Goal: Information Seeking & Learning: Understand process/instructions

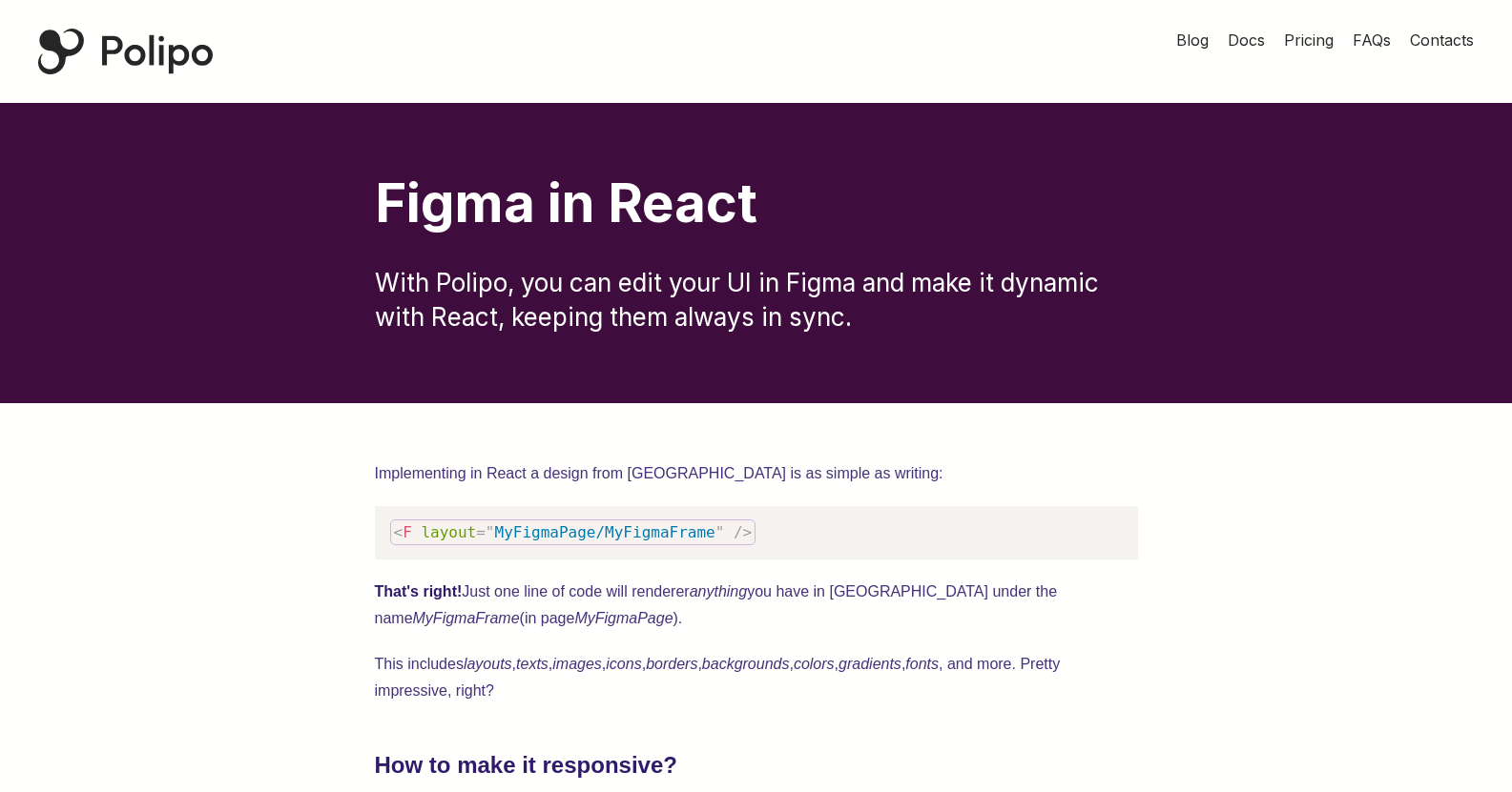
click at [1235, 43] on span "Docs" at bounding box center [1246, 40] width 37 height 19
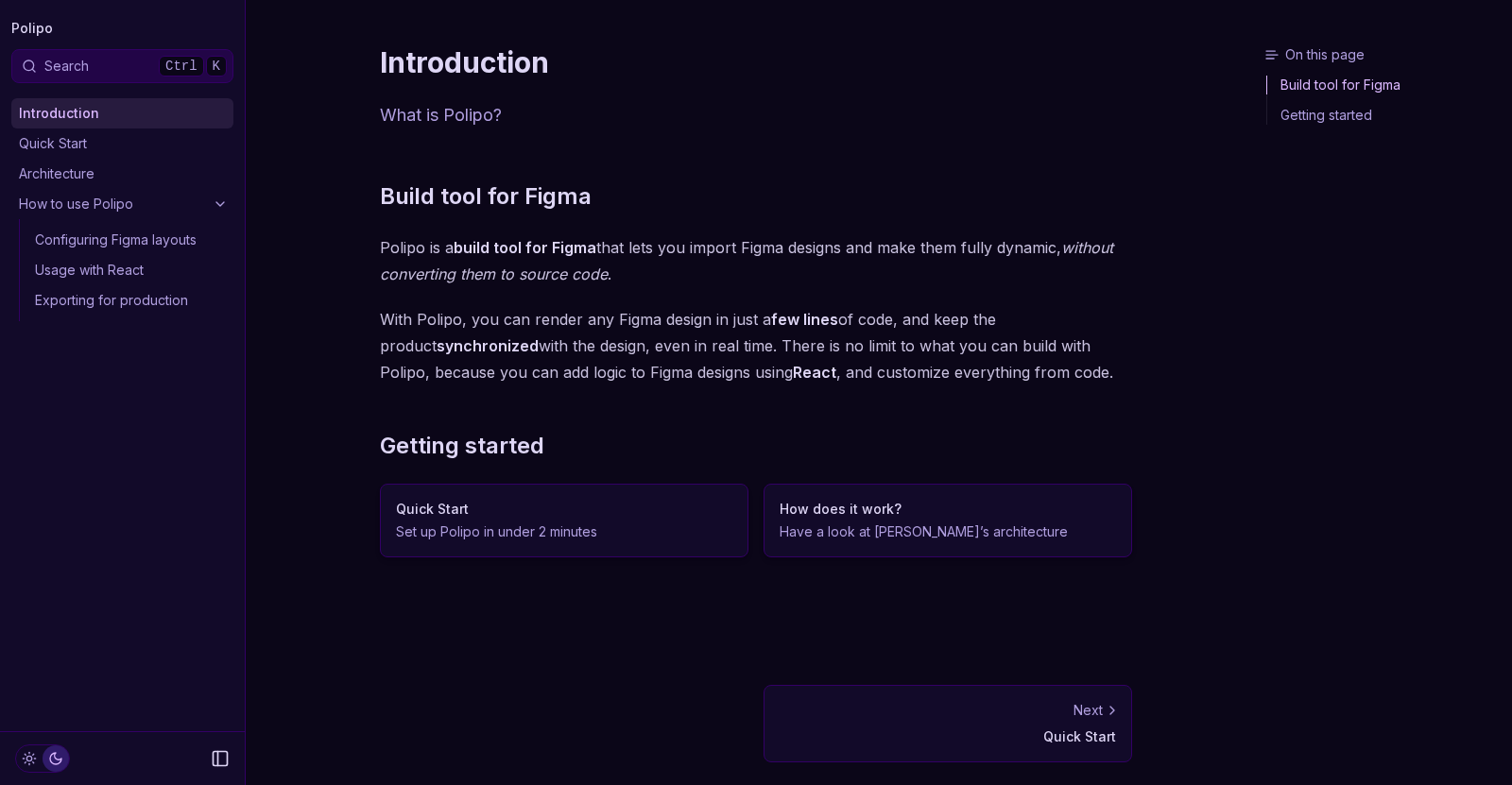
click at [76, 132] on link "Quick Start" at bounding box center [122, 143] width 222 height 31
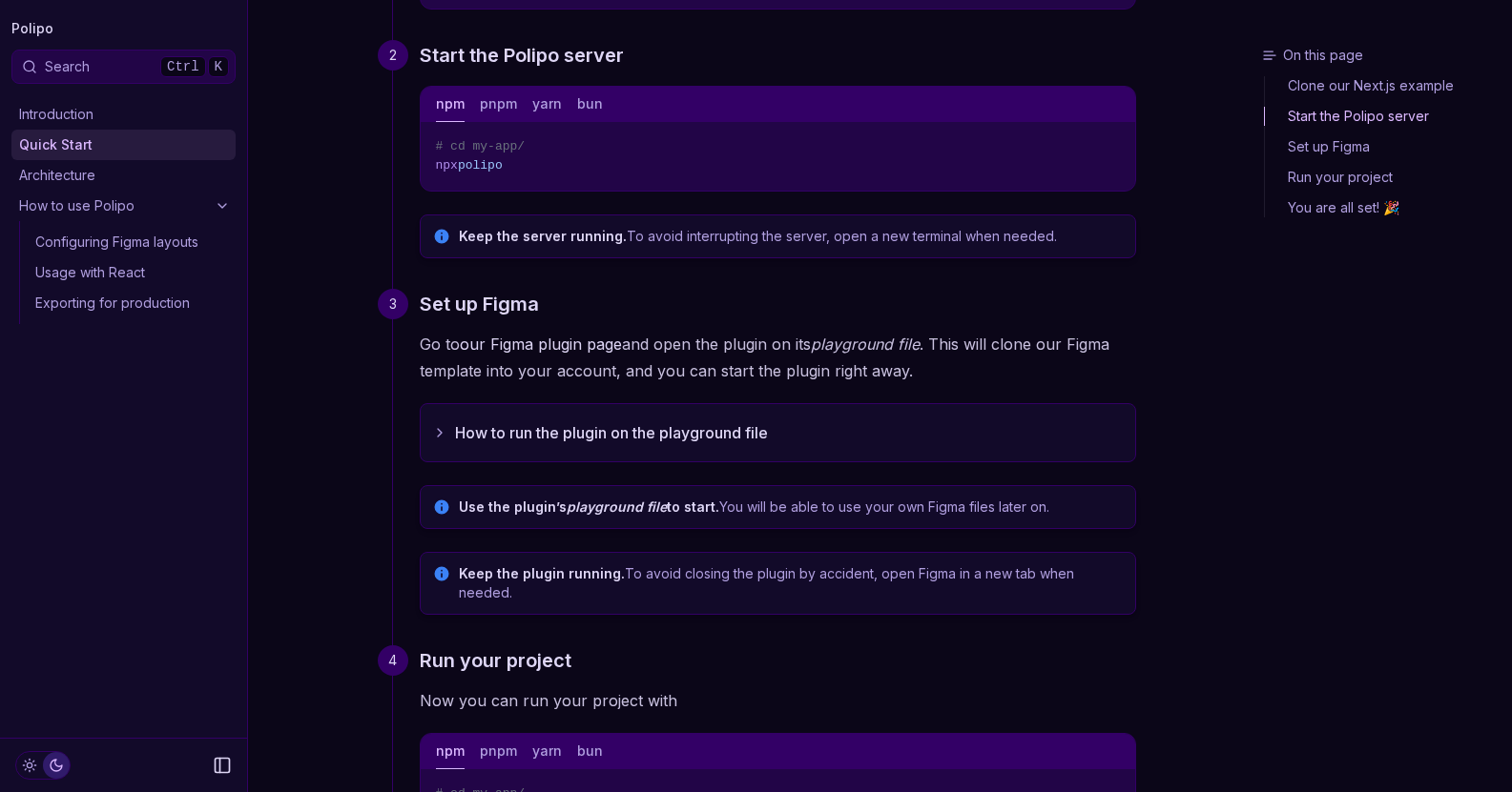
scroll to position [364, 0]
click at [588, 436] on button "How to run the plugin on the playground file" at bounding box center [778, 431] width 715 height 57
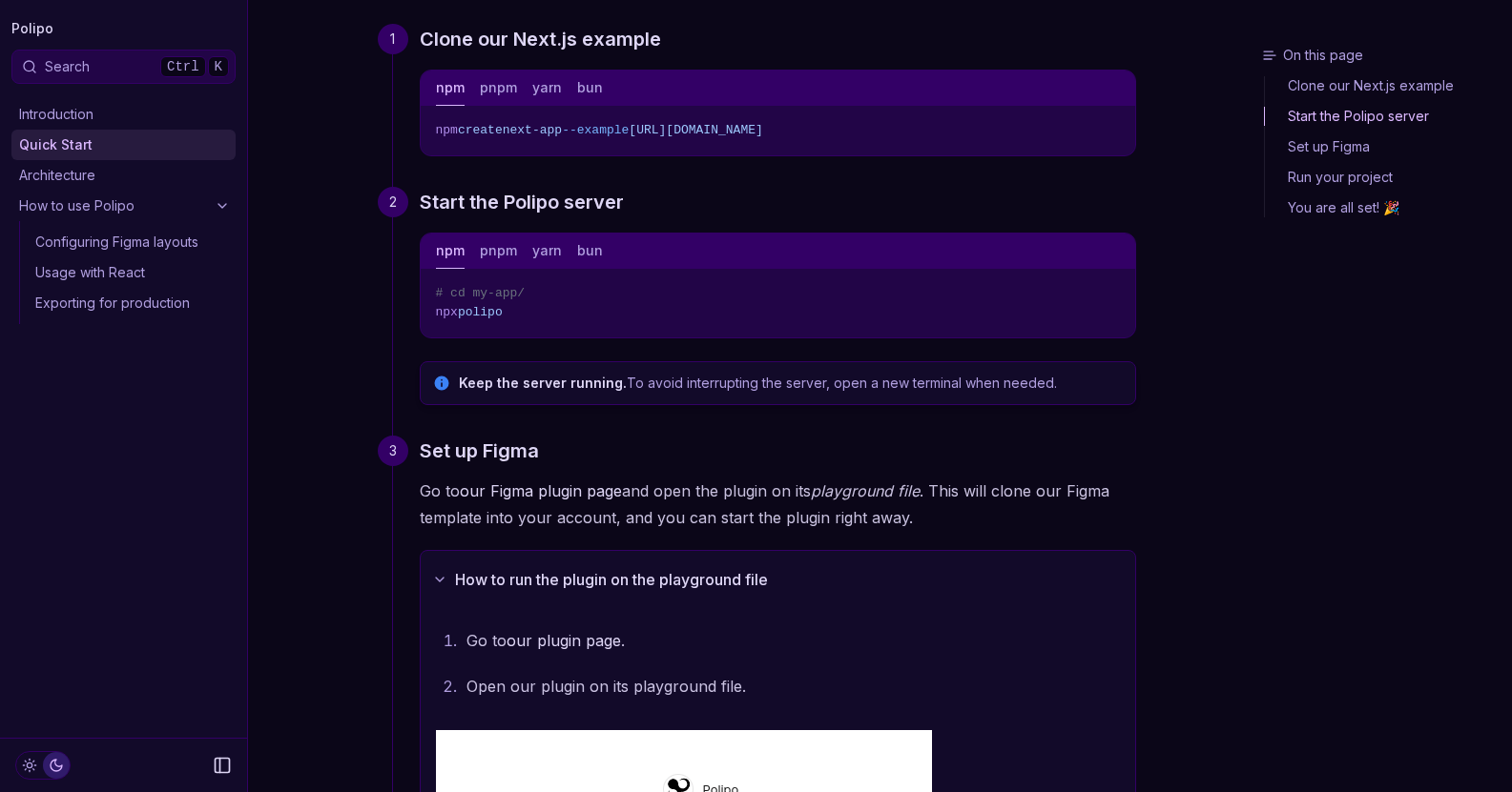
scroll to position [215, 0]
click at [493, 252] on button "pnpm" at bounding box center [498, 251] width 37 height 35
click at [551, 259] on button "yarn" at bounding box center [547, 251] width 30 height 35
click at [448, 256] on button "npm" at bounding box center [450, 251] width 29 height 35
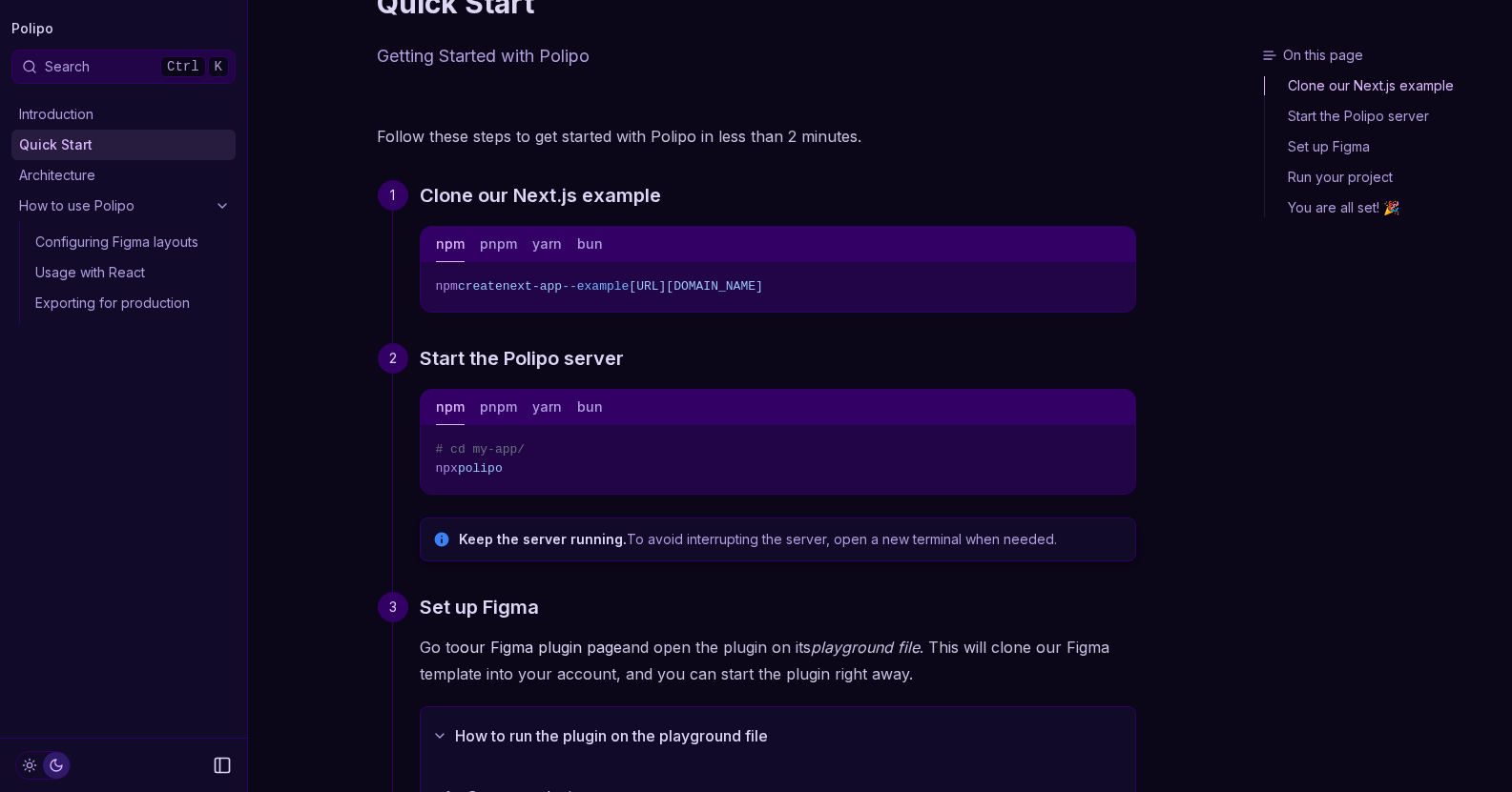
scroll to position [0, 0]
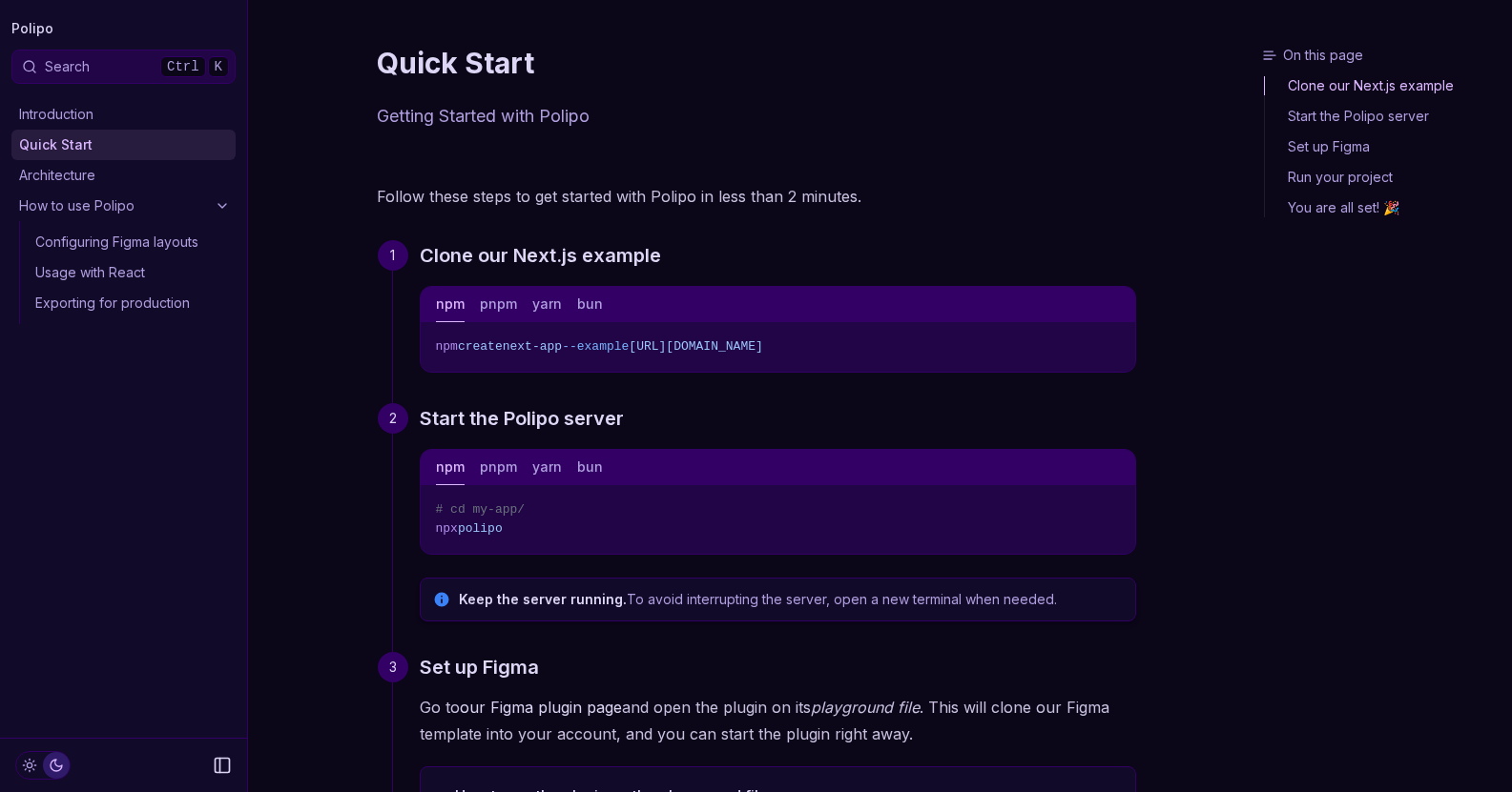
click at [1349, 117] on link "Start the Polipo server" at bounding box center [1385, 116] width 240 height 31
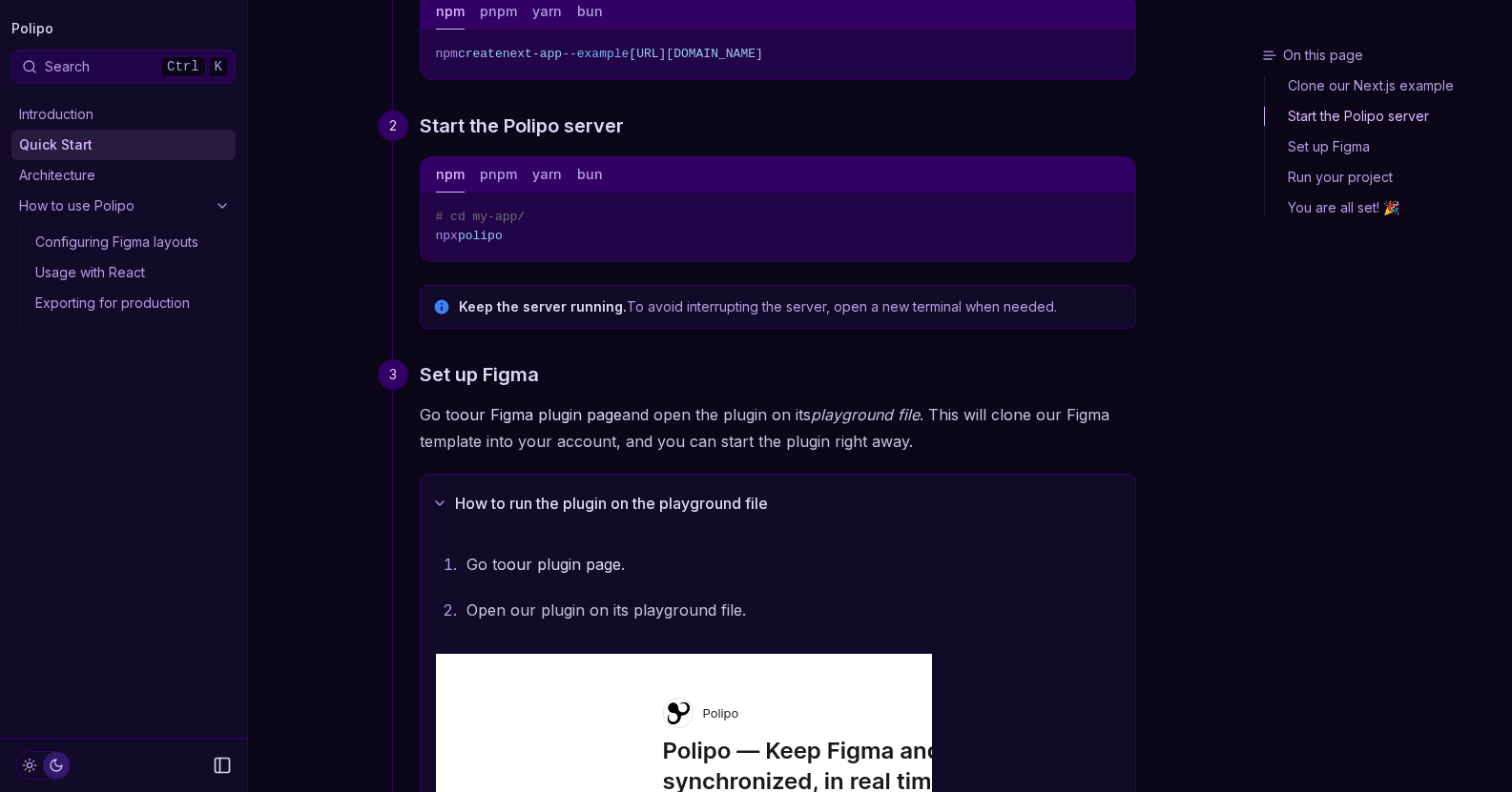
scroll to position [296, 0]
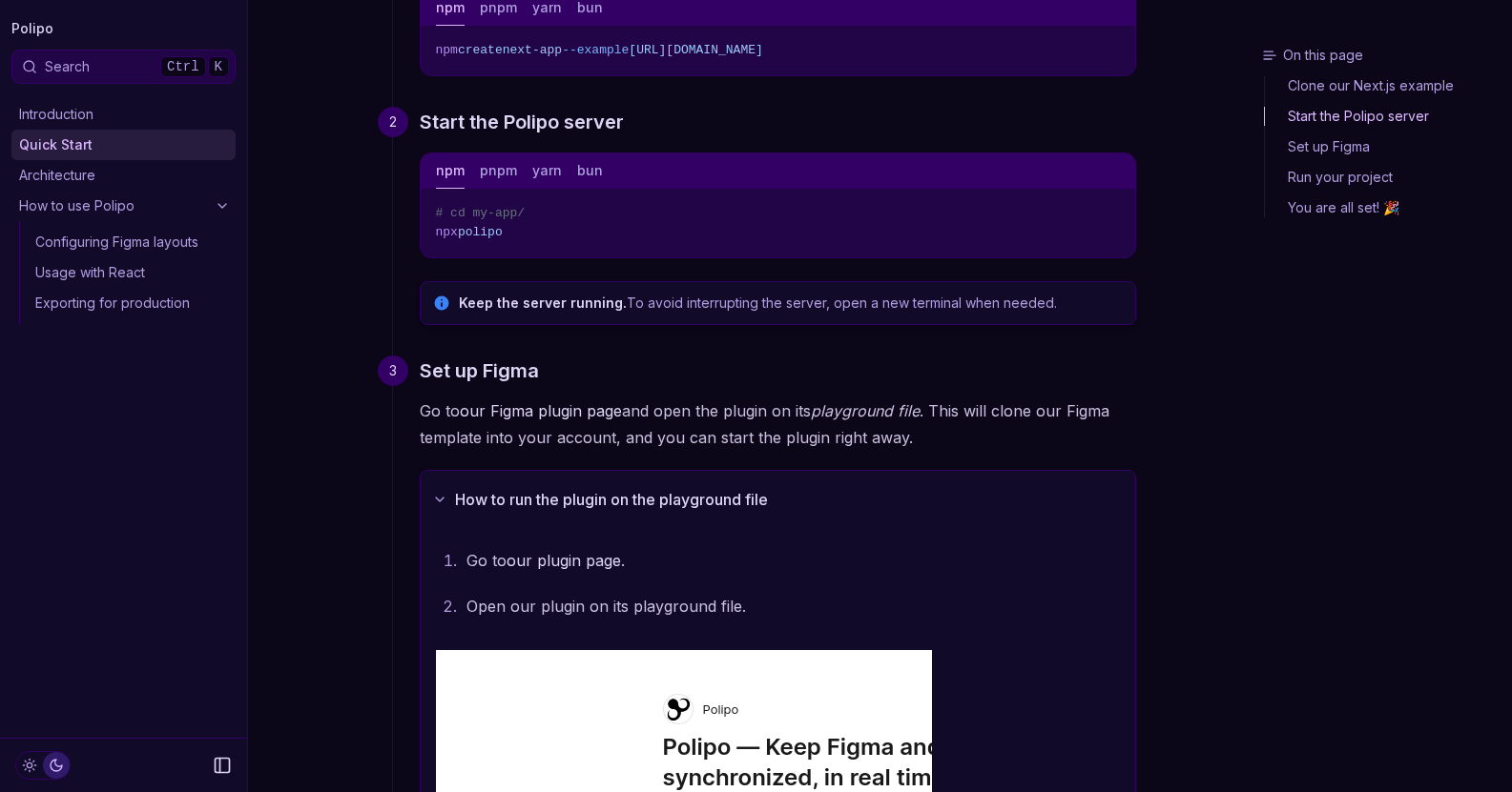
click at [117, 180] on link "Architecture" at bounding box center [123, 176] width 225 height 31
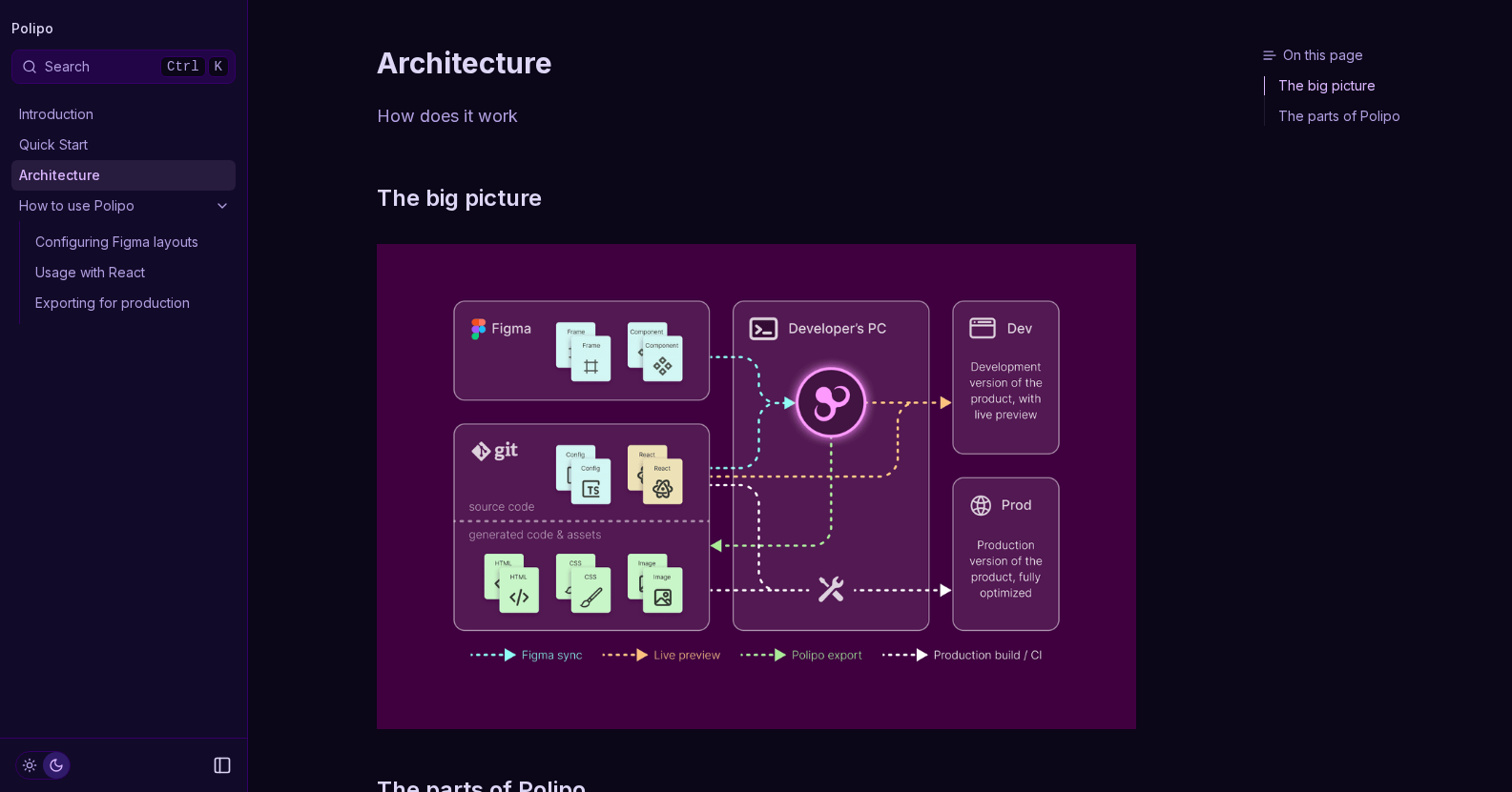
click at [148, 143] on link "Quick Start" at bounding box center [123, 145] width 225 height 31
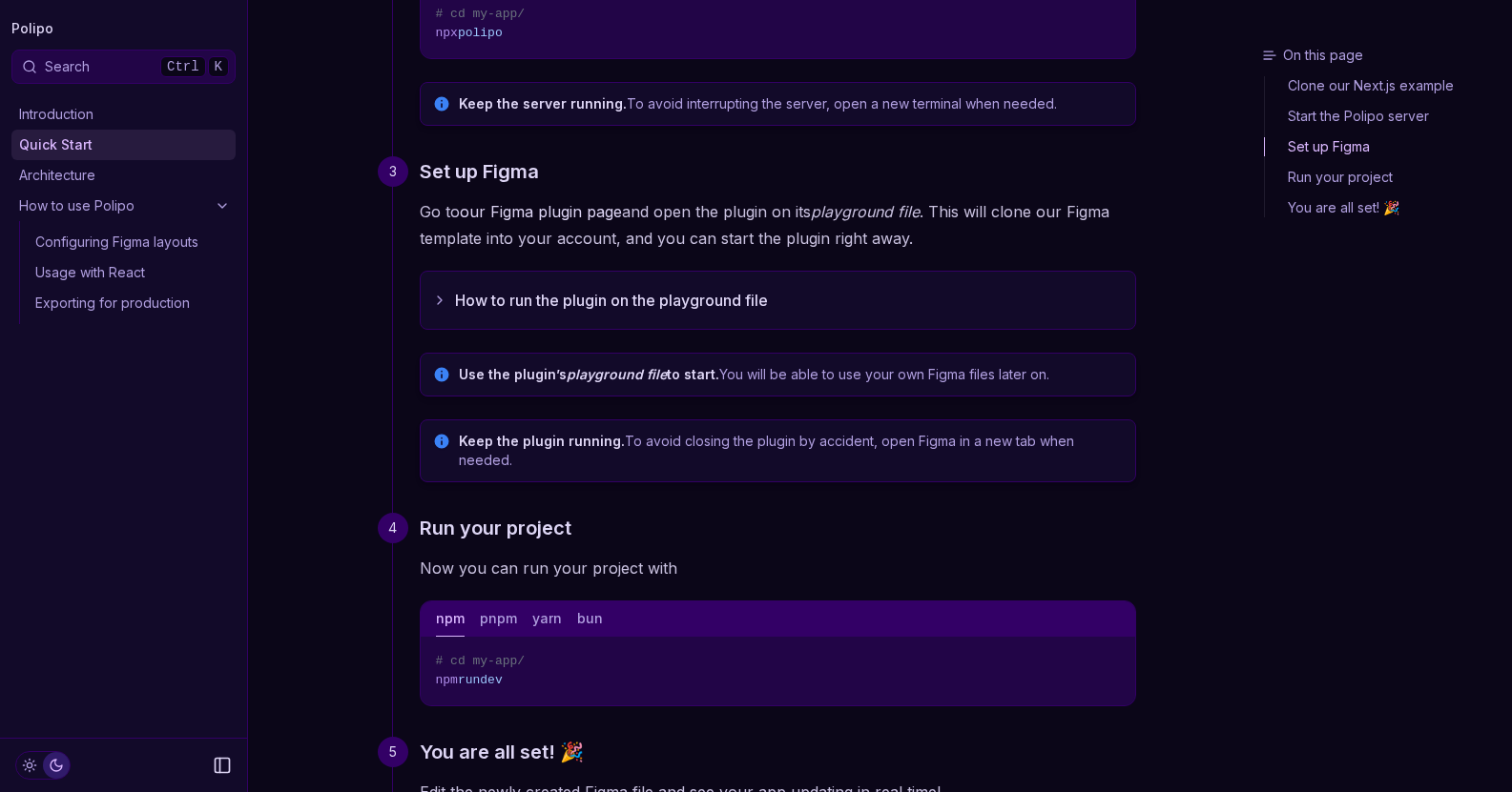
scroll to position [465, 0]
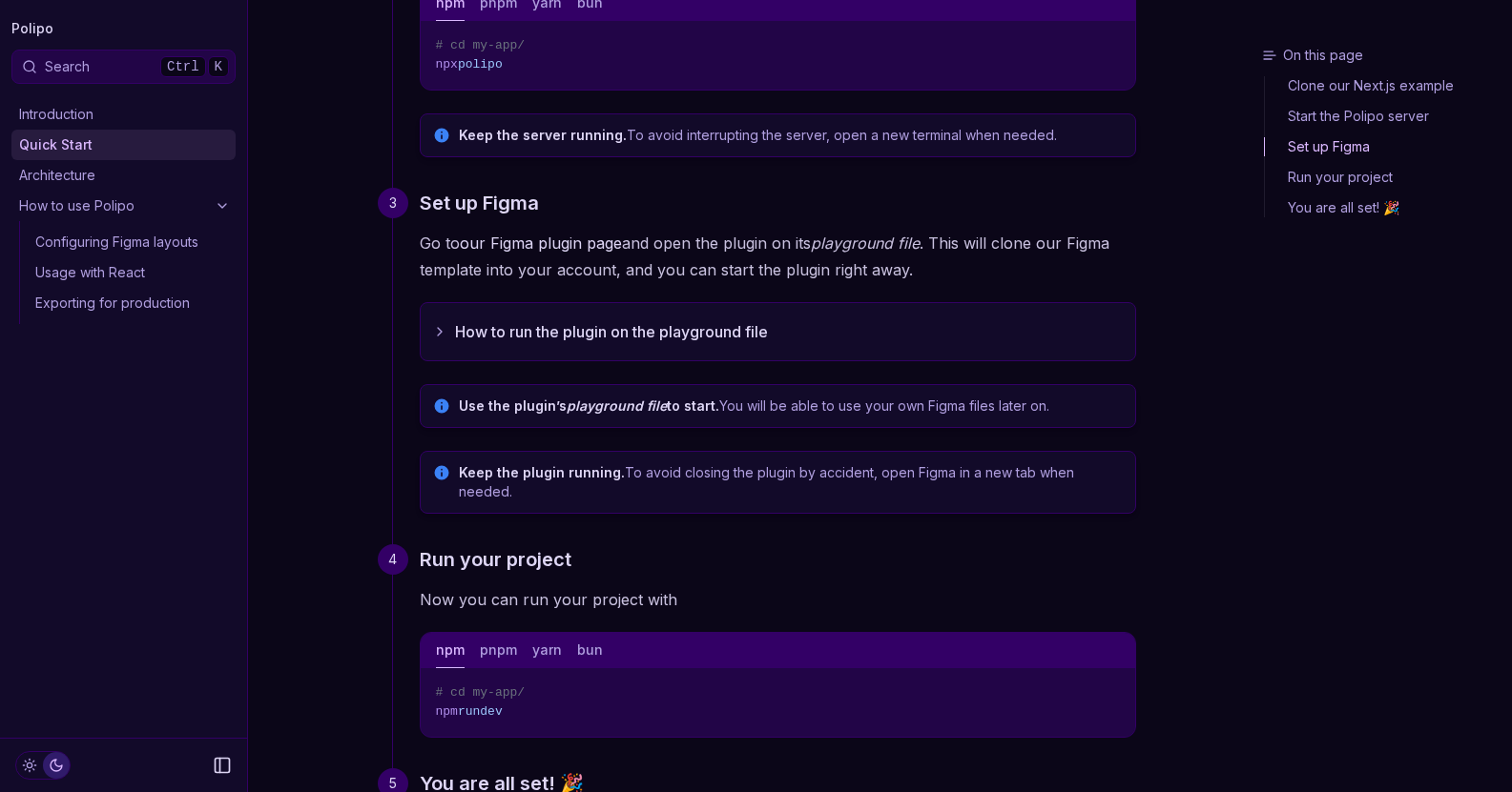
click at [697, 348] on button "How to run the plugin on the playground file" at bounding box center [778, 331] width 715 height 57
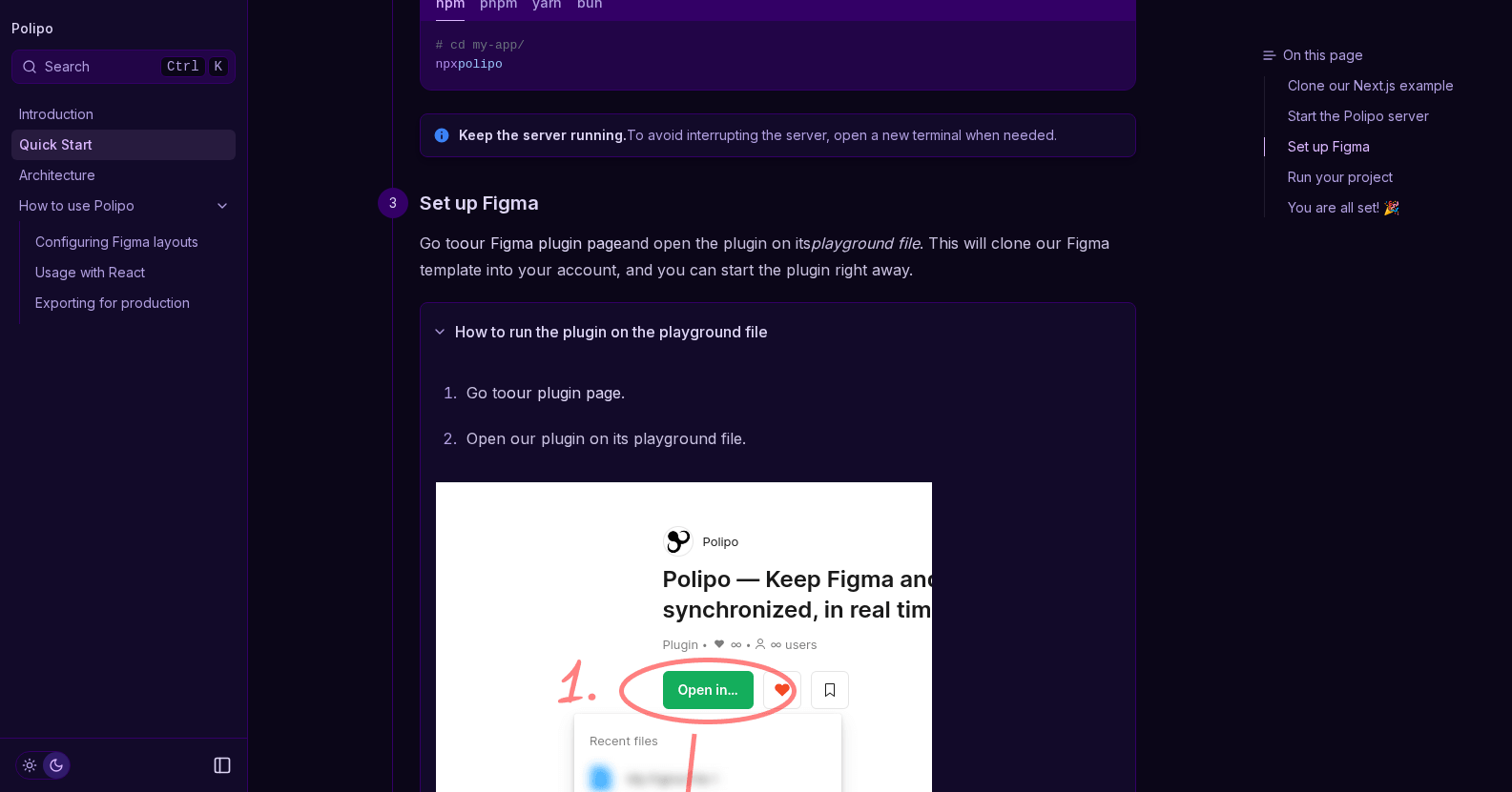
click at [697, 348] on button "How to run the plugin on the playground file" at bounding box center [778, 331] width 715 height 57
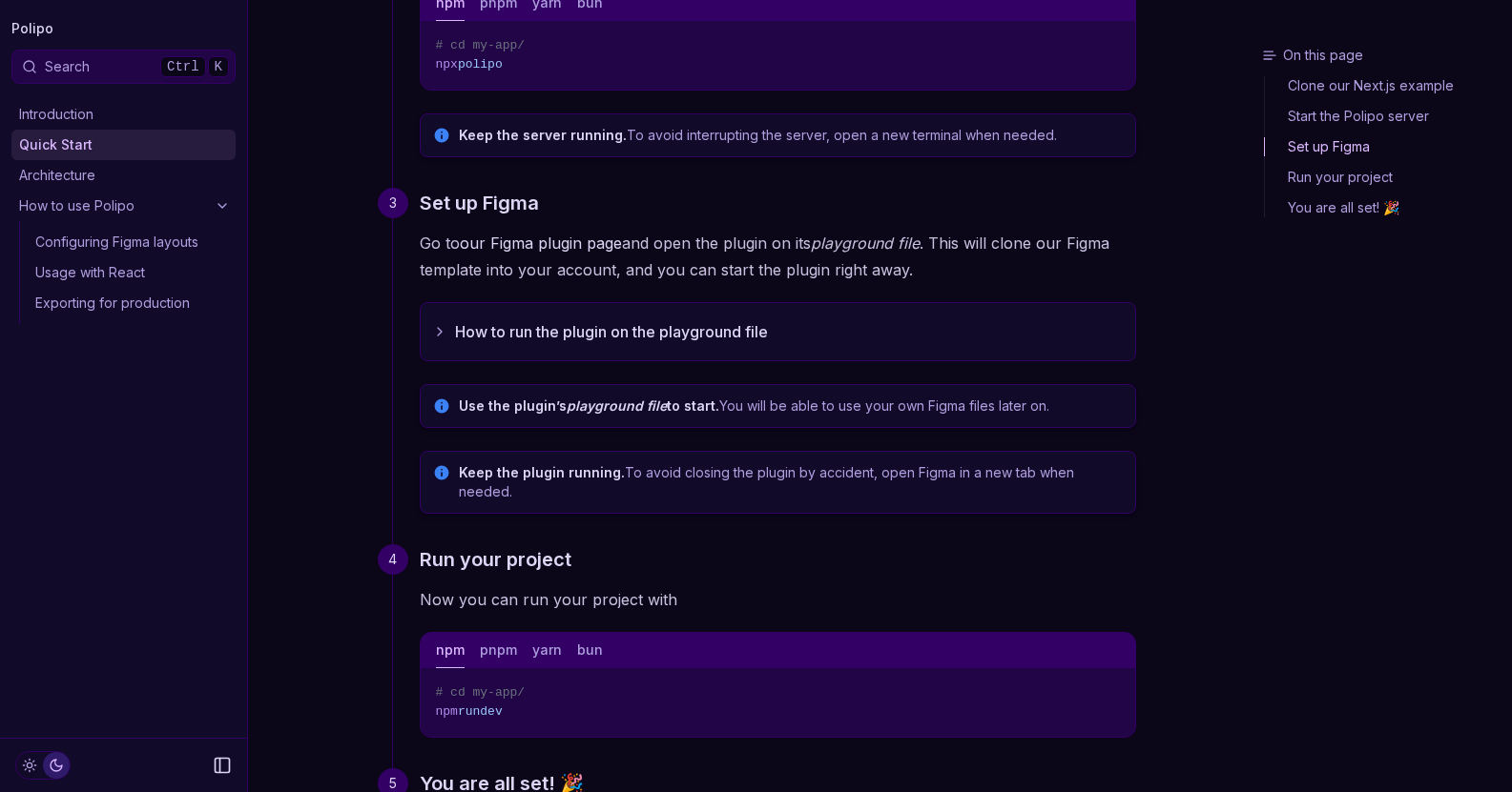
scroll to position [0, 0]
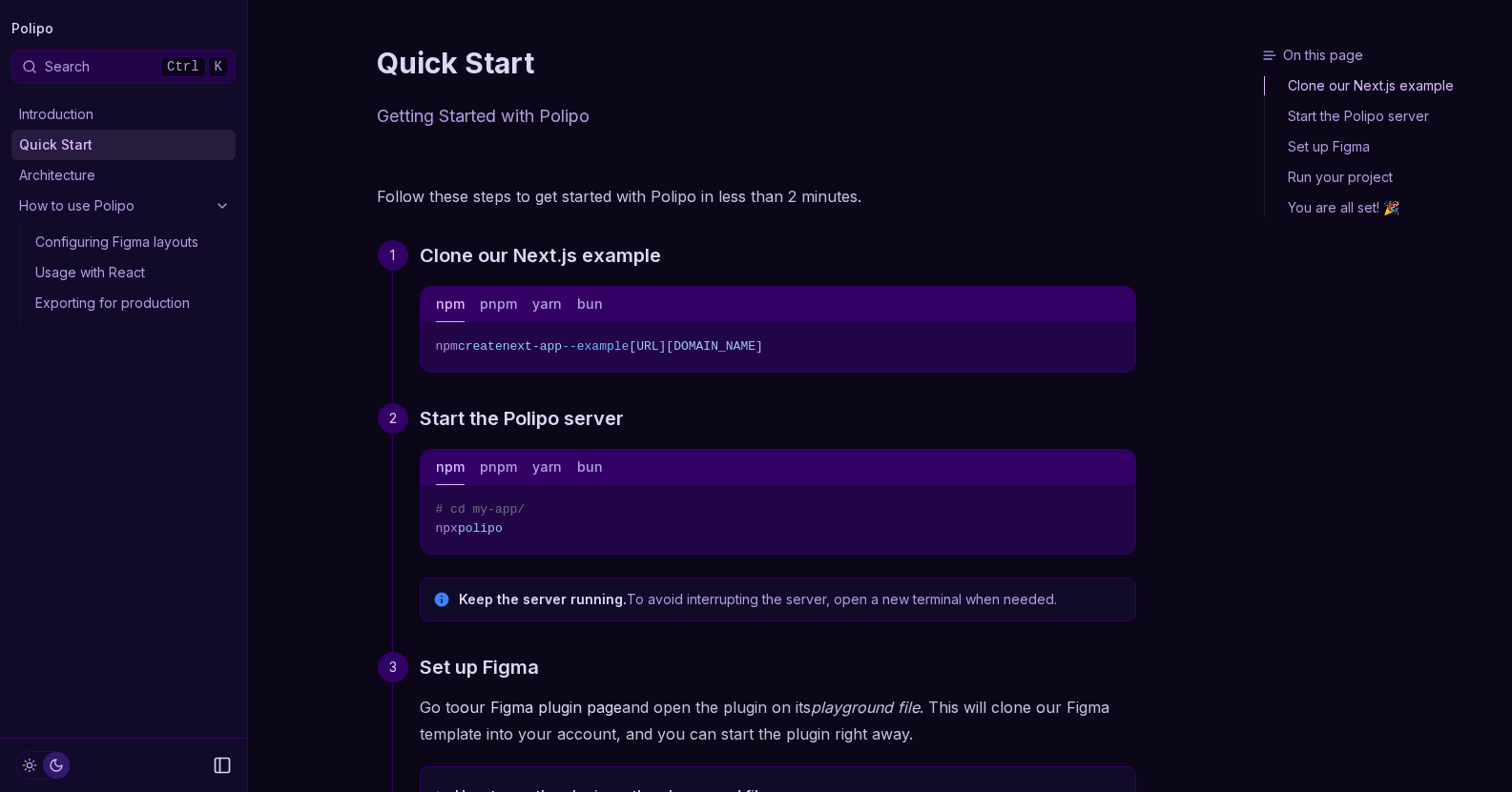
click at [569, 119] on p "Getting Started with Polipo" at bounding box center [756, 116] width 759 height 27
copy p "Polipo"
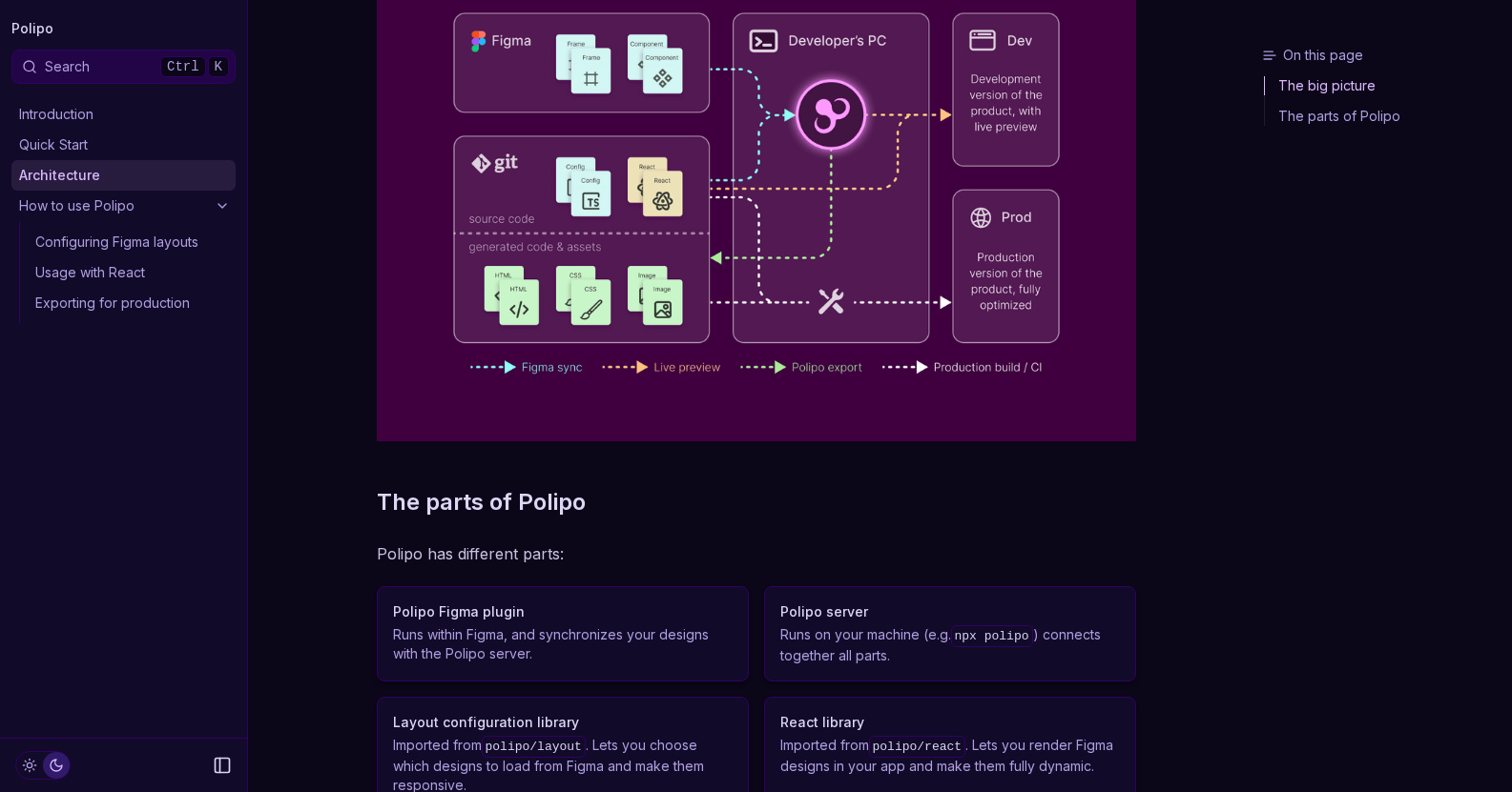
scroll to position [296, 0]
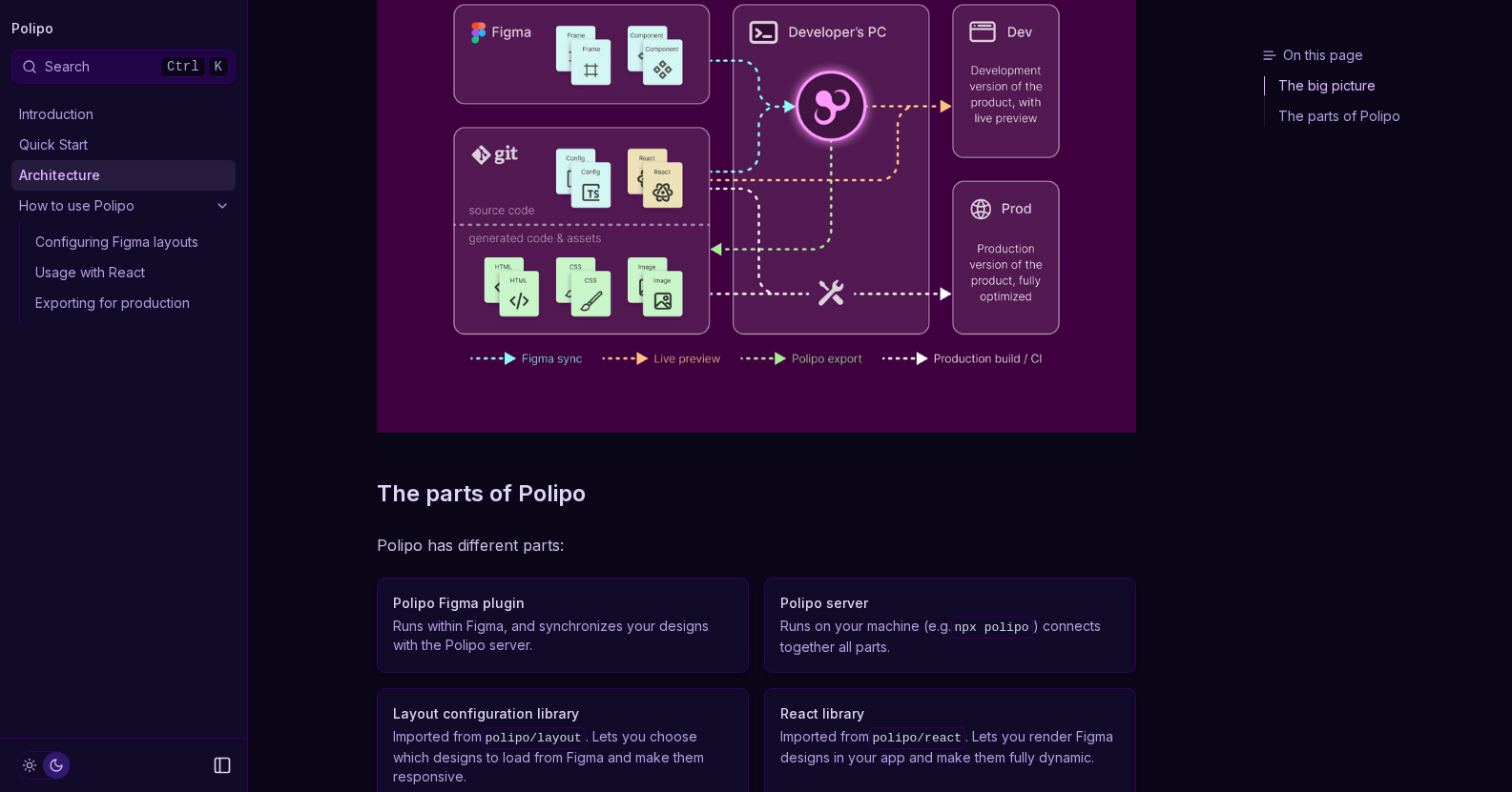
click at [30, 23] on link "Polipo" at bounding box center [32, 28] width 42 height 27
